Goal: Task Accomplishment & Management: Manage account settings

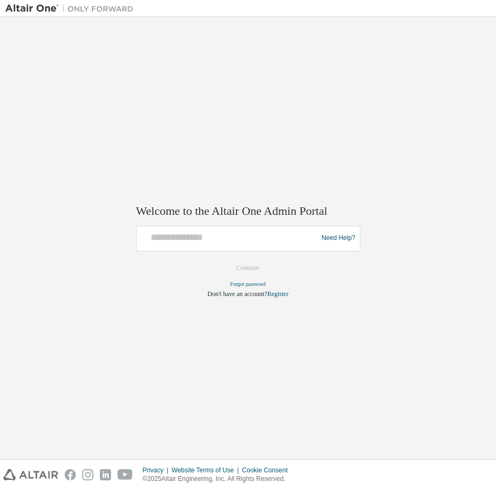
click at [171, 243] on div at bounding box center [229, 238] width 176 height 20
click at [175, 234] on input "text" at bounding box center [229, 235] width 176 height 15
type input "**********"
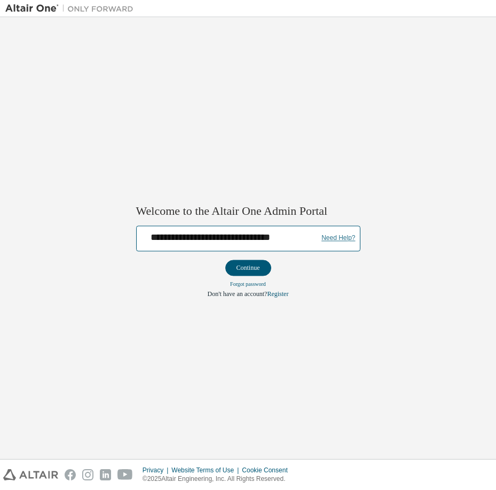
click at [348, 238] on link "Need Help?" at bounding box center [339, 238] width 34 height 1
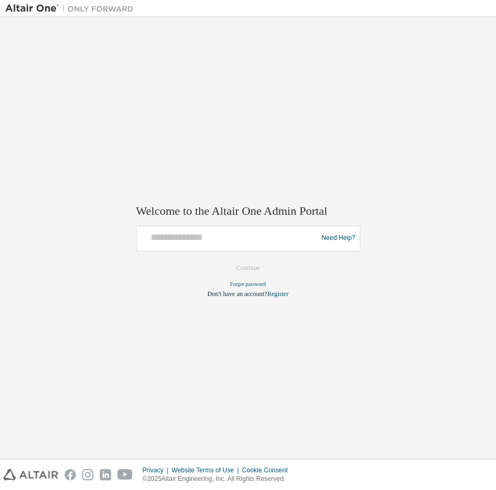
click at [241, 246] on div at bounding box center [229, 238] width 176 height 20
click at [240, 240] on input "text" at bounding box center [229, 235] width 176 height 15
type input "**********"
click at [243, 271] on button "Continue" at bounding box center [248, 268] width 46 height 16
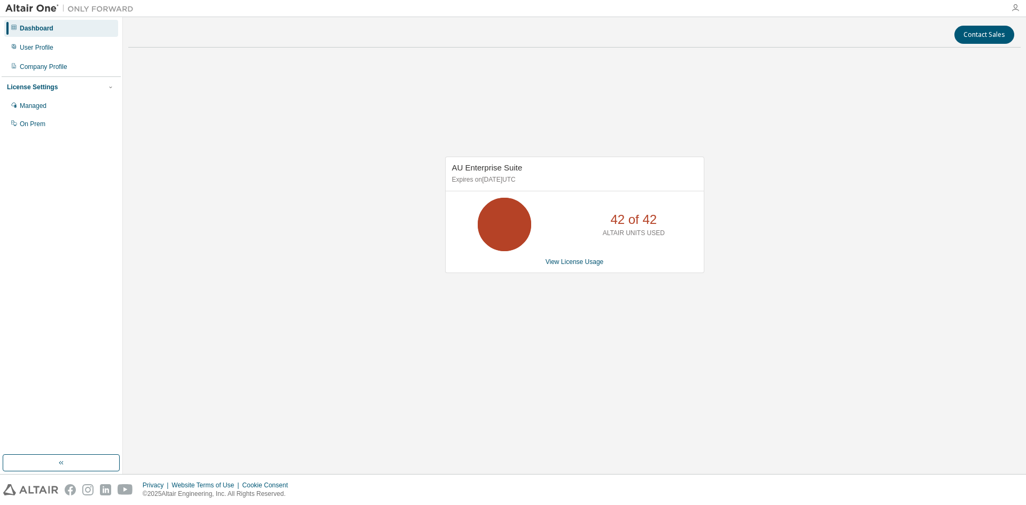
click at [1015, 10] on icon "button" at bounding box center [1015, 8] width 9 height 9
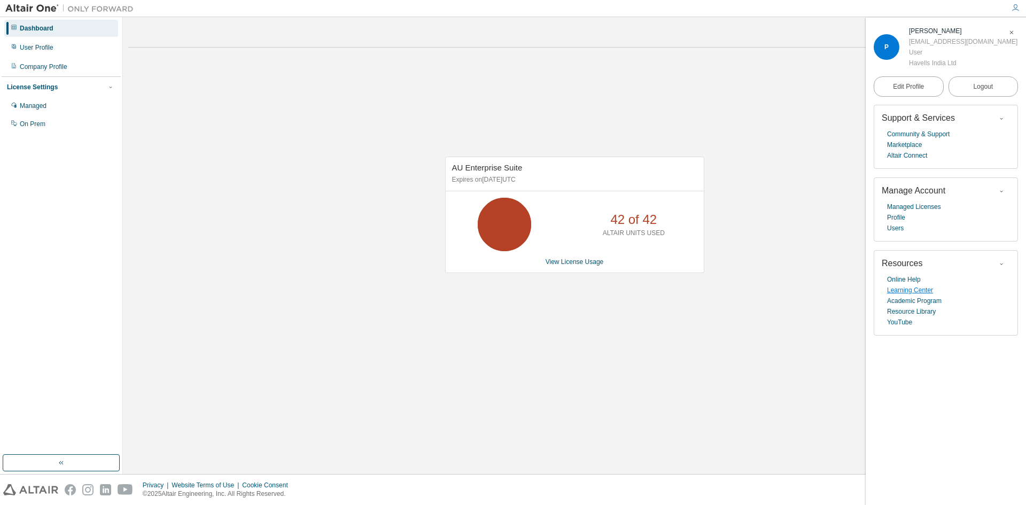
click at [904, 290] on link "Learning Center" at bounding box center [910, 290] width 46 height 11
click at [919, 310] on link "Resource Library" at bounding box center [911, 311] width 49 height 11
click at [906, 306] on link "Academic Program" at bounding box center [914, 300] width 54 height 11
